Goal: Find contact information: Find contact information

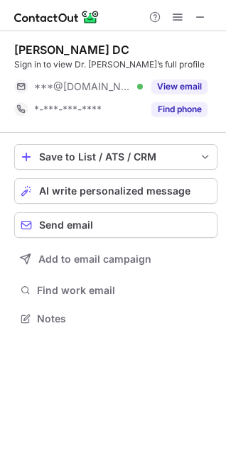
scroll to position [309, 226]
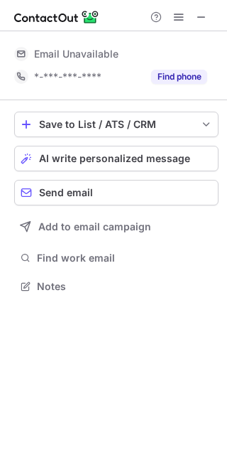
scroll to position [276, 227]
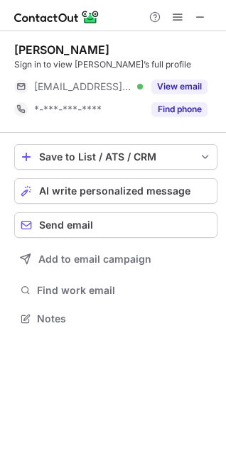
scroll to position [309, 226]
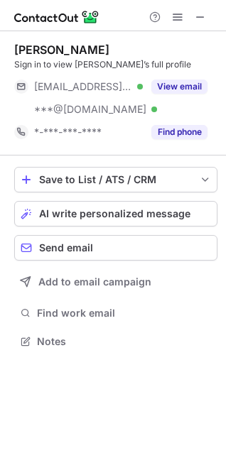
scroll to position [332, 226]
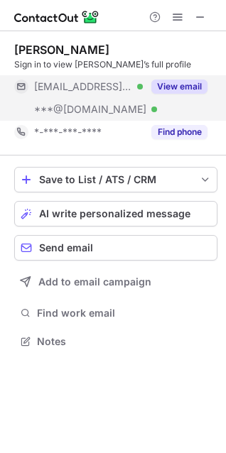
click at [117, 99] on div "***@[DOMAIN_NAME] Verified" at bounding box center [78, 109] width 129 height 23
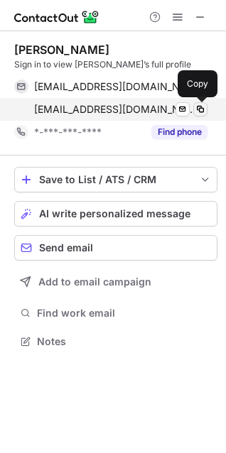
click at [198, 108] on span at bounding box center [200, 109] width 11 height 11
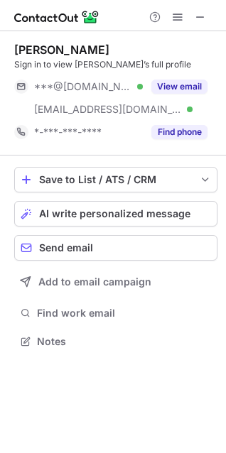
scroll to position [332, 226]
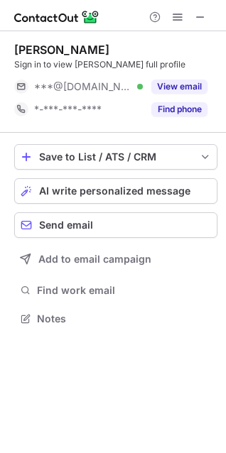
scroll to position [309, 226]
